Goal: Task Accomplishment & Management: Manage account settings

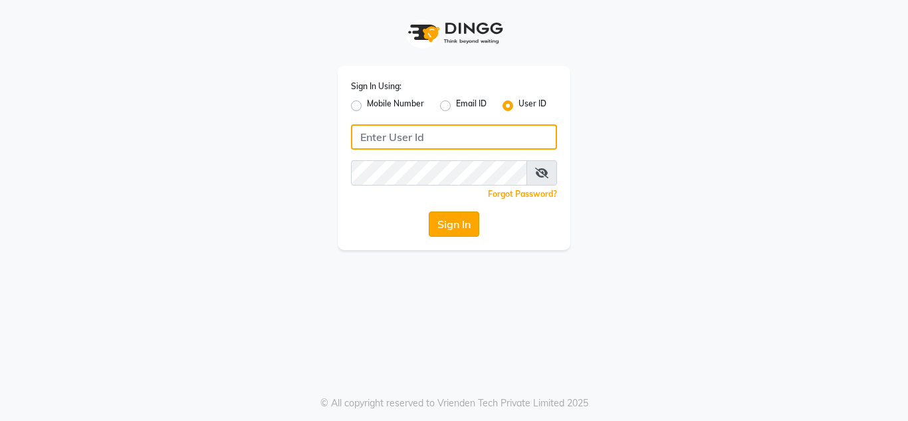
type input "8413856557"
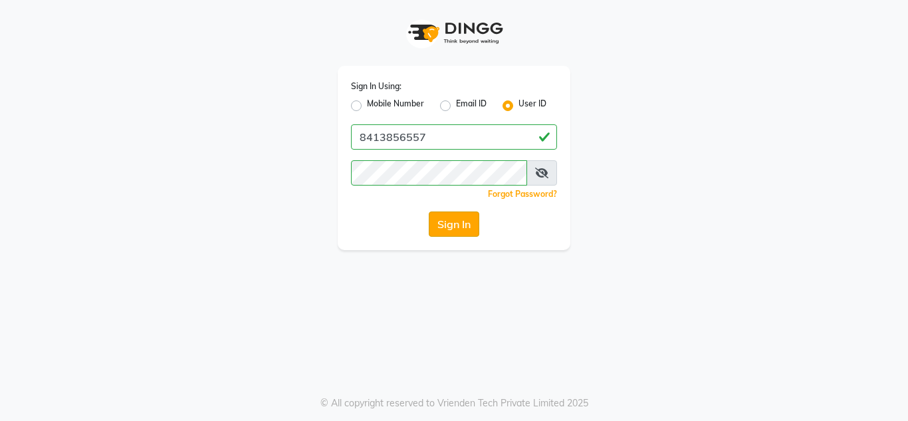
click at [465, 233] on button "Sign In" at bounding box center [454, 223] width 51 height 25
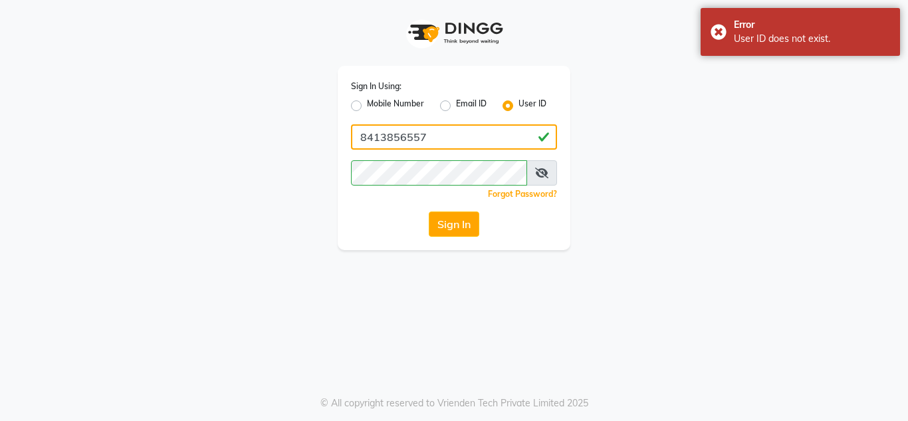
click at [434, 142] on input "8413856557" at bounding box center [454, 136] width 206 height 25
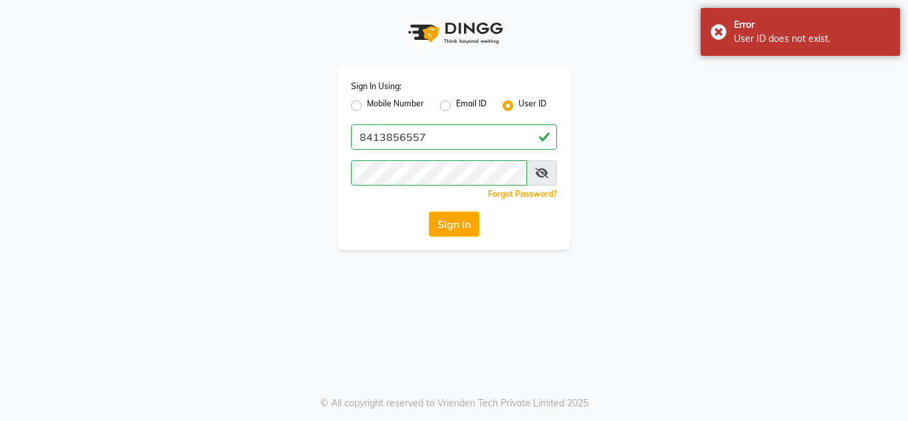
click at [456, 104] on label "Email ID" at bounding box center [471, 106] width 31 height 16
click at [456, 104] on input "Email ID" at bounding box center [460, 102] width 9 height 9
radio input "true"
radio input "false"
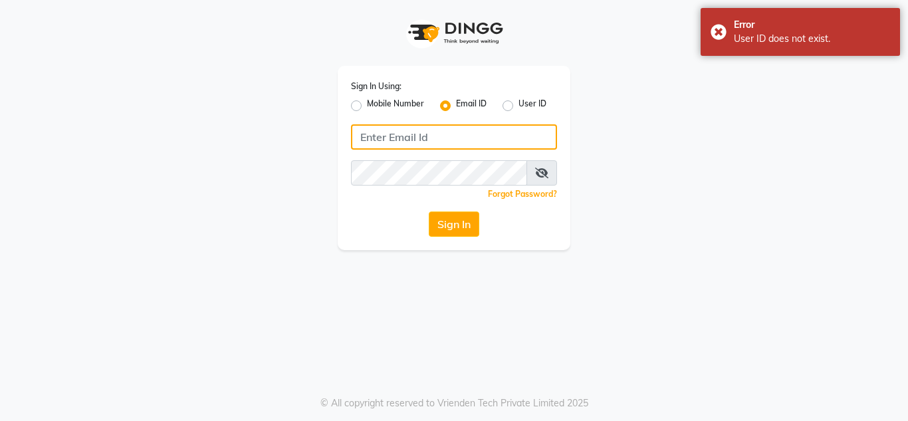
click at [441, 124] on input "Username" at bounding box center [454, 136] width 206 height 25
type input "[EMAIL_ADDRESS][DOMAIN_NAME]"
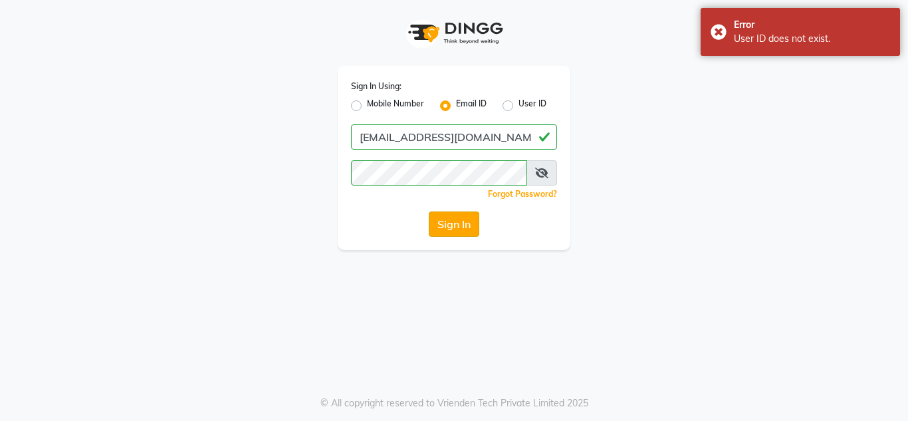
click at [442, 228] on button "Sign In" at bounding box center [454, 223] width 51 height 25
